Goal: Navigation & Orientation: Understand site structure

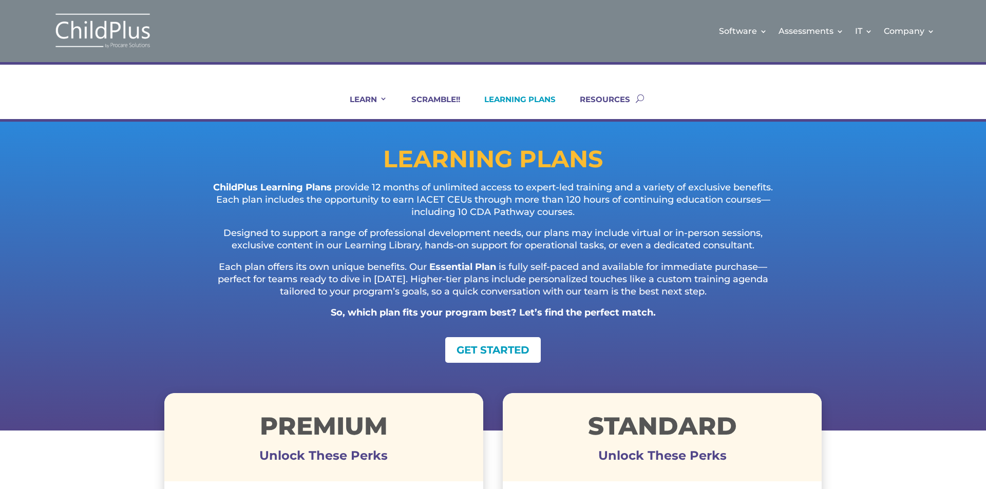
click at [123, 31] on img at bounding box center [102, 30] width 103 height 37
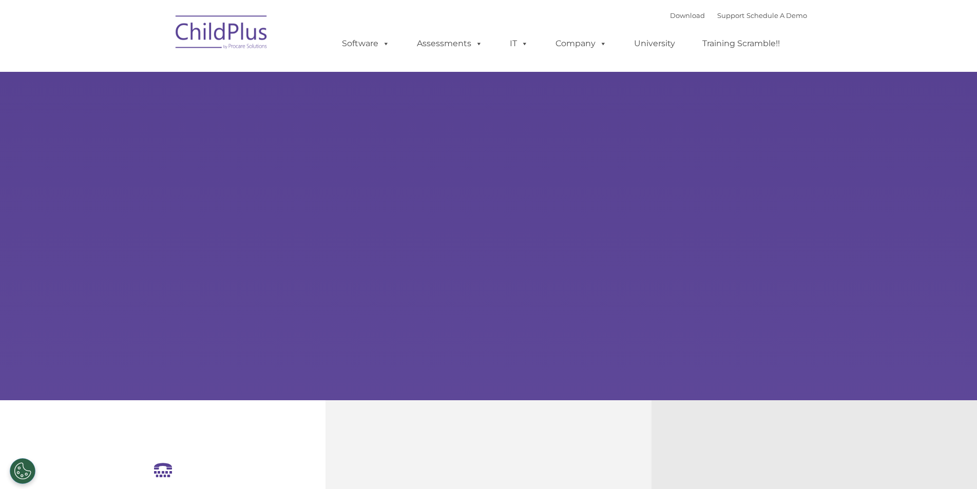
select select "MEDIUM"
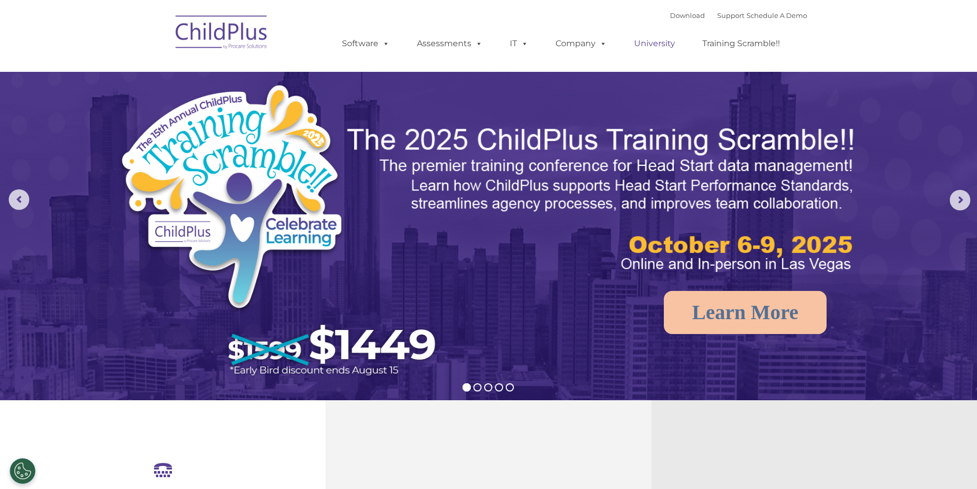
click at [657, 47] on link "University" at bounding box center [655, 43] width 62 height 21
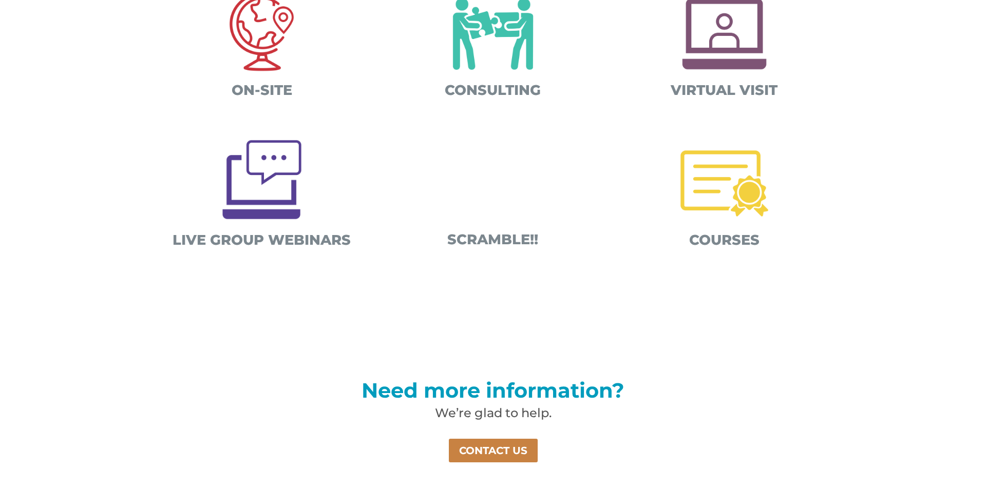
scroll to position [452, 0]
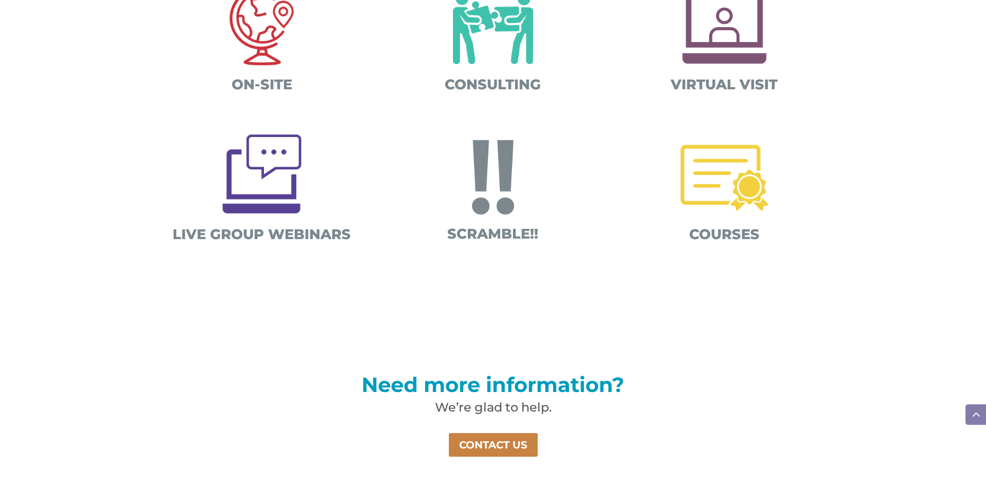
click at [704, 184] on img at bounding box center [724, 177] width 107 height 107
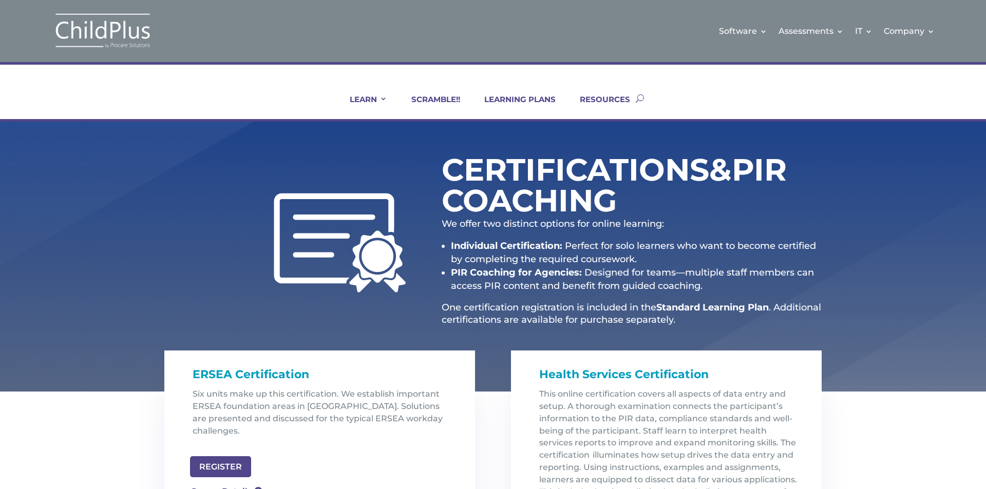
click at [133, 31] on img at bounding box center [102, 30] width 103 height 37
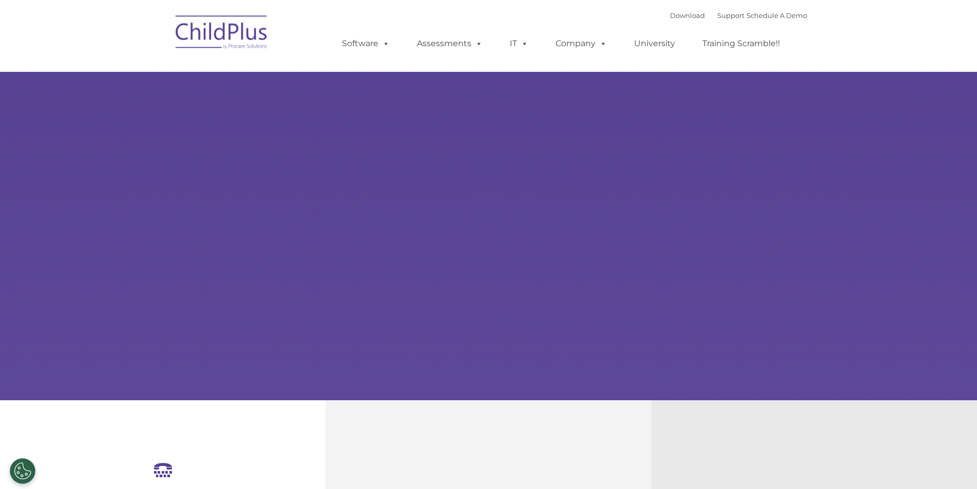
select select "MEDIUM"
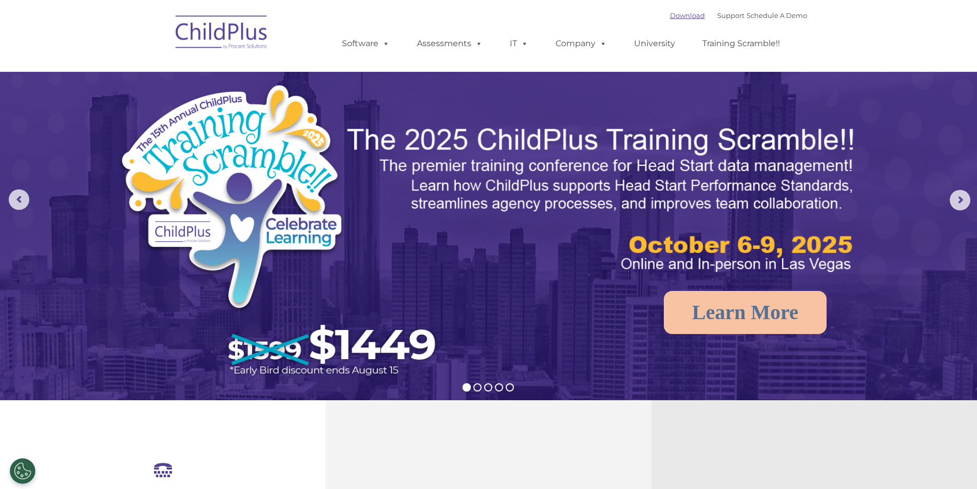
click at [673, 18] on link "Download" at bounding box center [687, 15] width 35 height 8
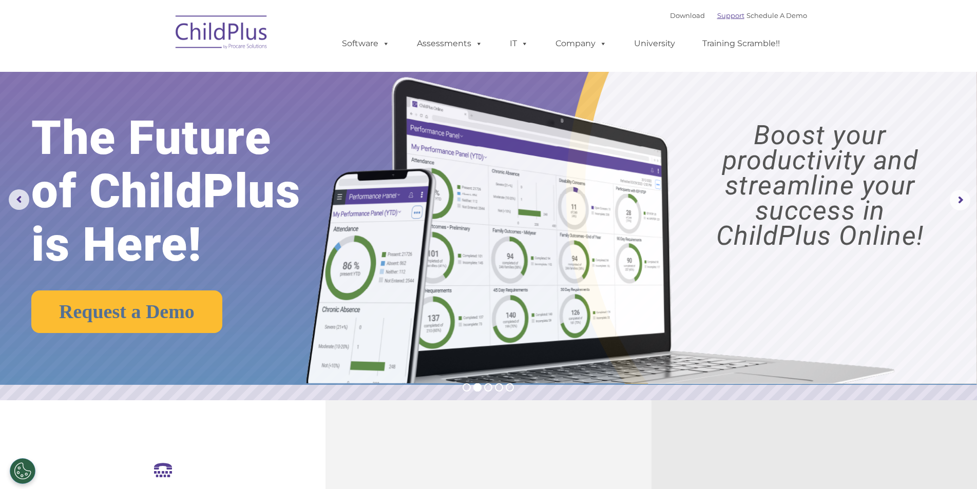
click at [717, 18] on link "Support" at bounding box center [730, 15] width 27 height 8
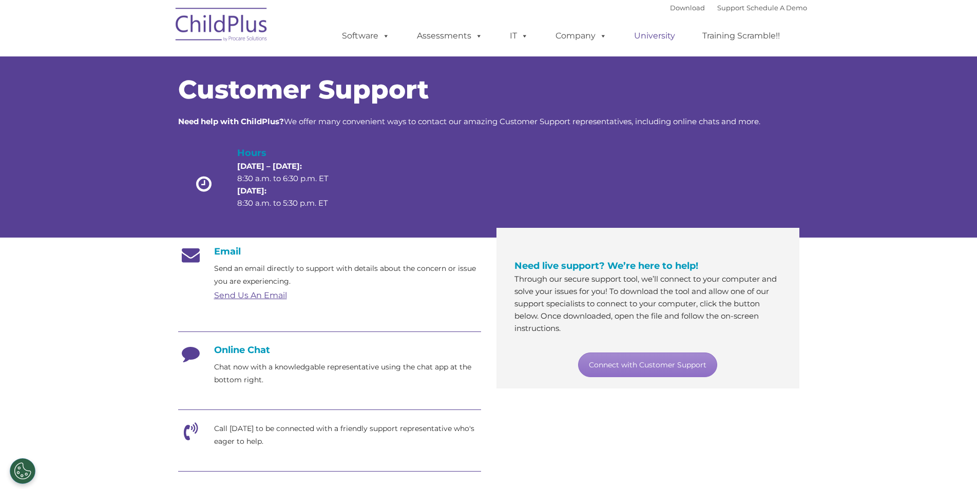
click at [661, 41] on link "University" at bounding box center [655, 36] width 62 height 21
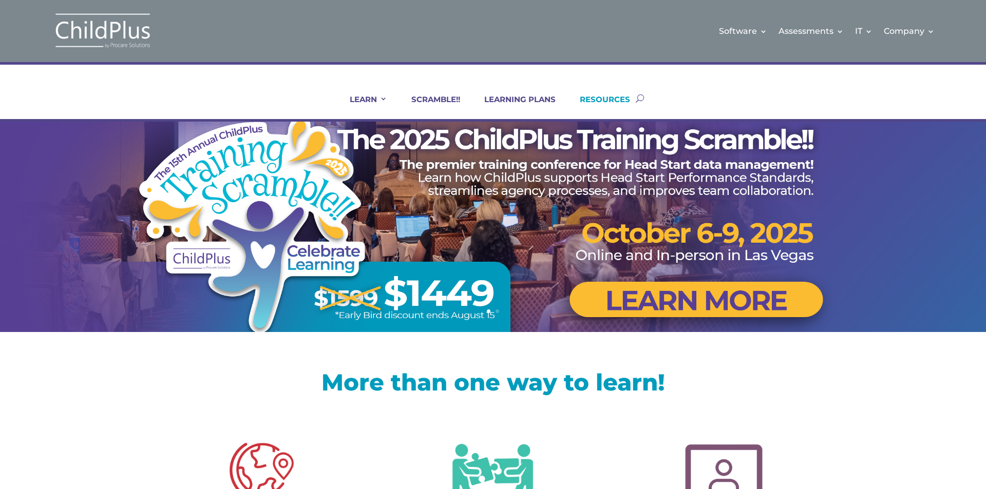
click at [617, 102] on link "RESOURCES" at bounding box center [598, 106] width 63 height 25
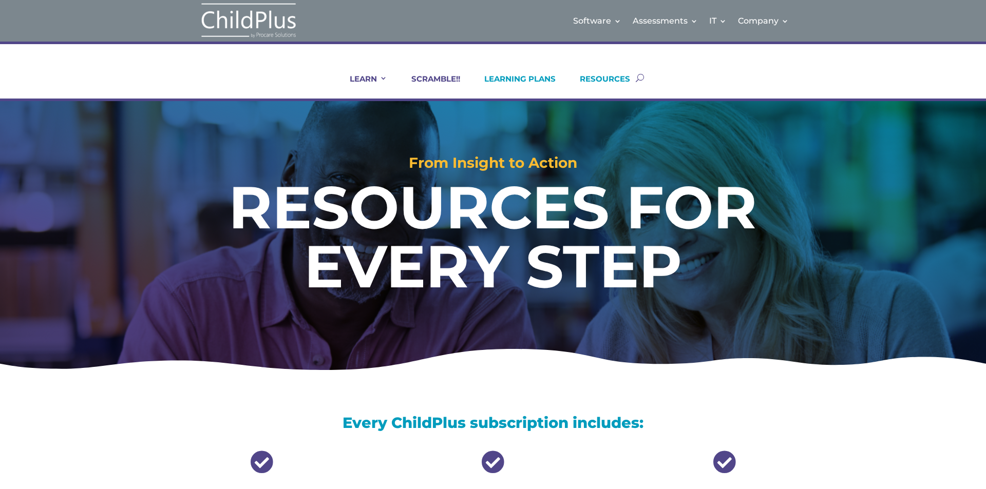
click at [537, 82] on link "LEARNING PLANS" at bounding box center [513, 86] width 84 height 25
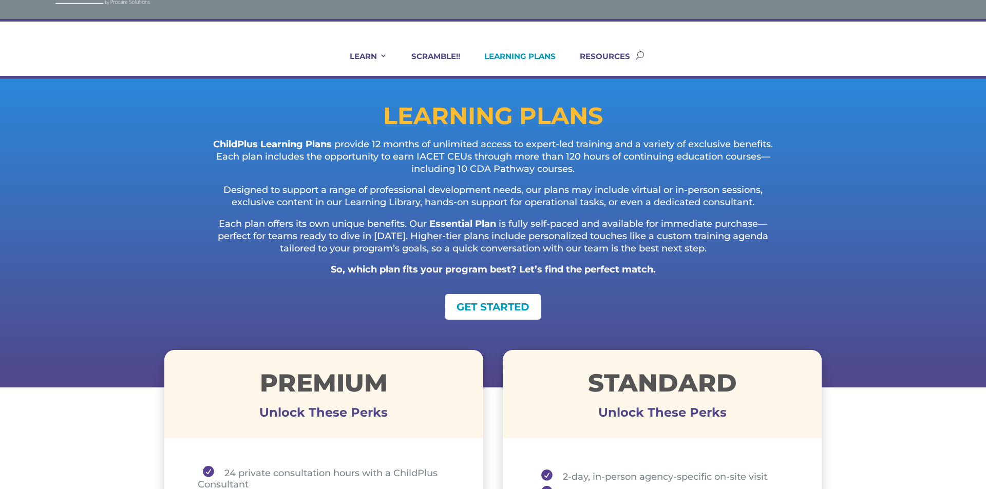
scroll to position [41, 0]
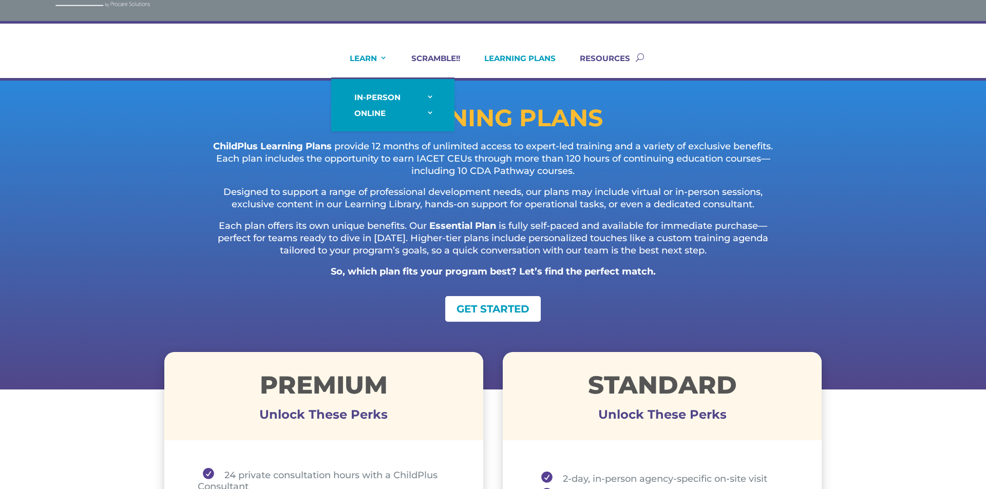
click at [381, 58] on link "LEARN" at bounding box center [362, 65] width 50 height 25
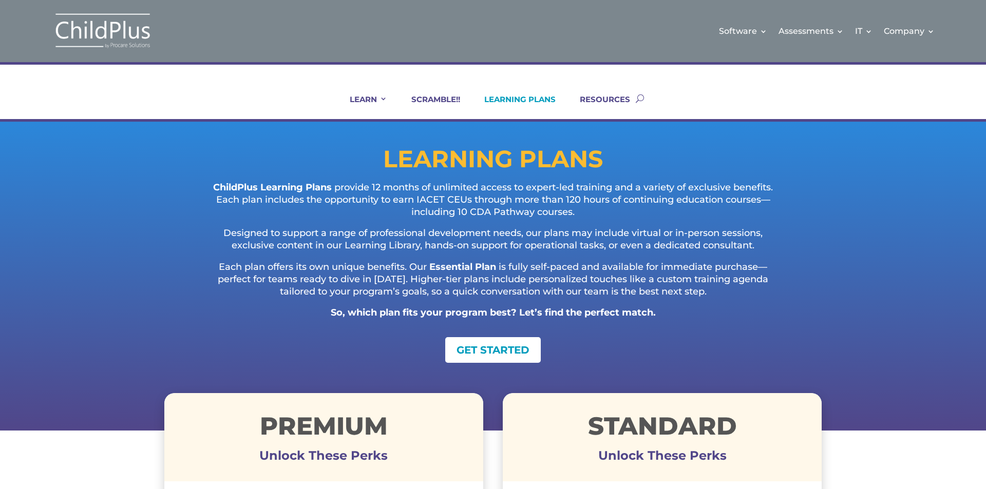
click at [99, 29] on img at bounding box center [102, 30] width 103 height 37
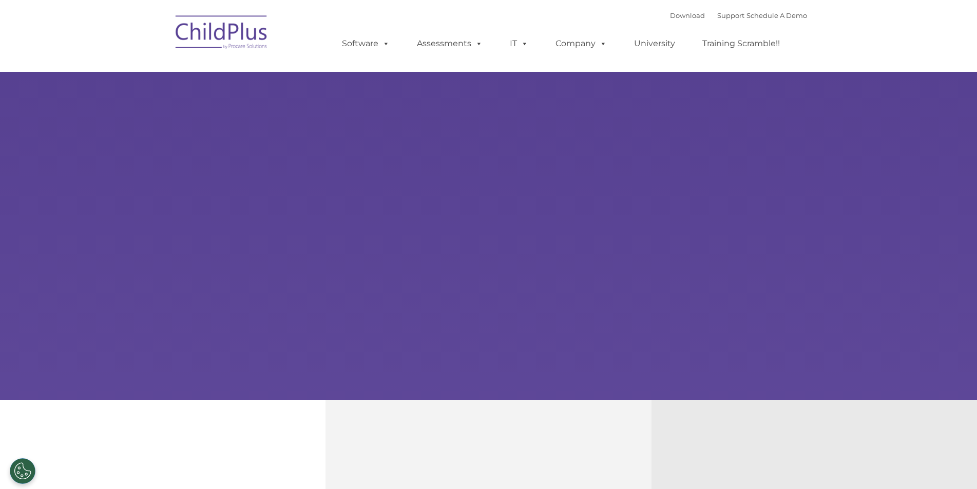
select select "MEDIUM"
